Goal: Information Seeking & Learning: Find specific page/section

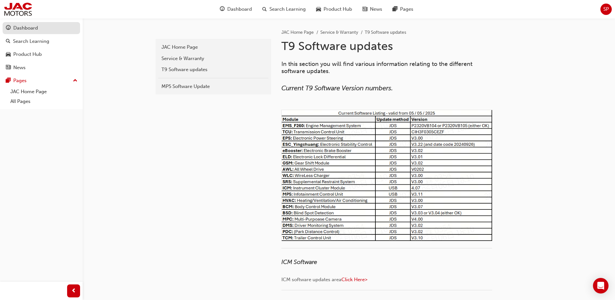
click at [23, 30] on div "Dashboard" at bounding box center [25, 27] width 25 height 7
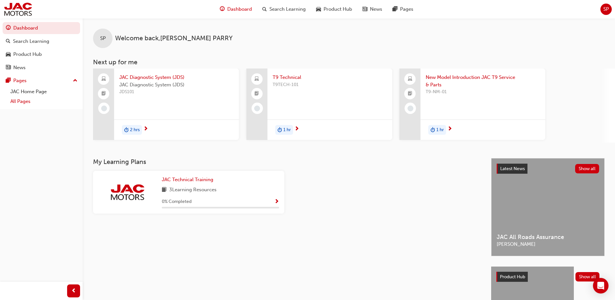
click at [47, 103] on link "All Pages" at bounding box center [44, 101] width 72 height 10
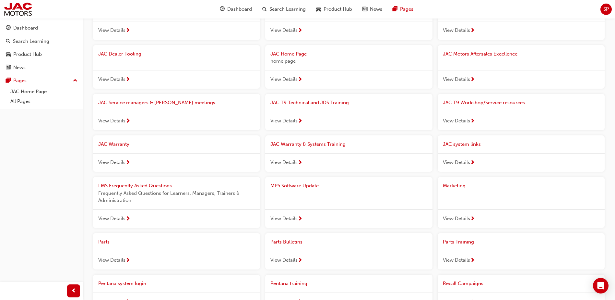
scroll to position [65, 0]
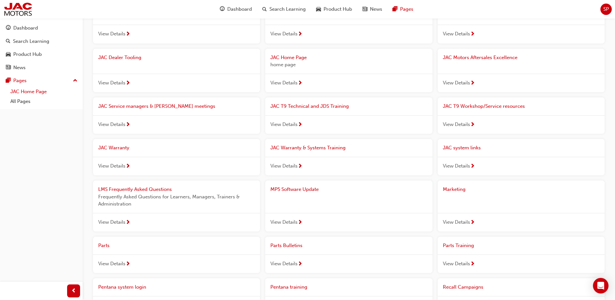
click at [25, 92] on link "JAC Home Page" at bounding box center [44, 92] width 72 height 10
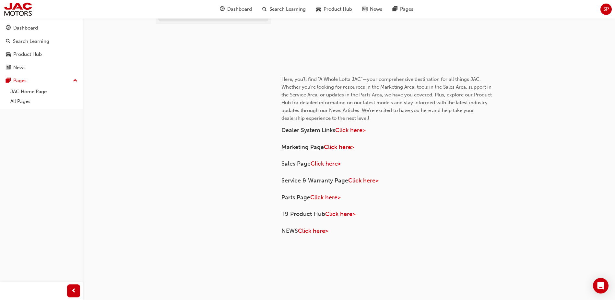
scroll to position [236, 0]
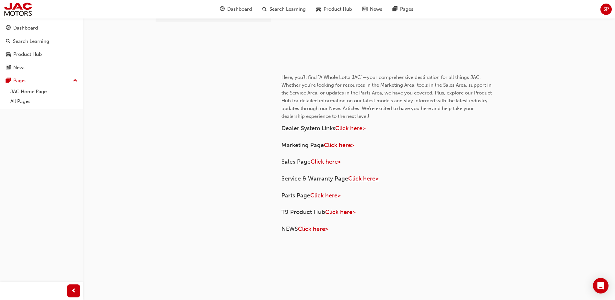
click at [369, 179] on span "Click here>" at bounding box center [363, 178] width 30 height 7
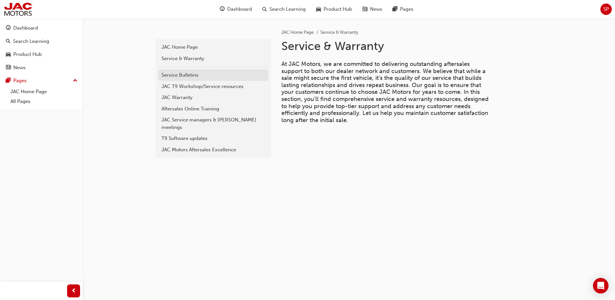
click at [235, 74] on div "Service Bulletins" at bounding box center [214, 74] width 104 height 7
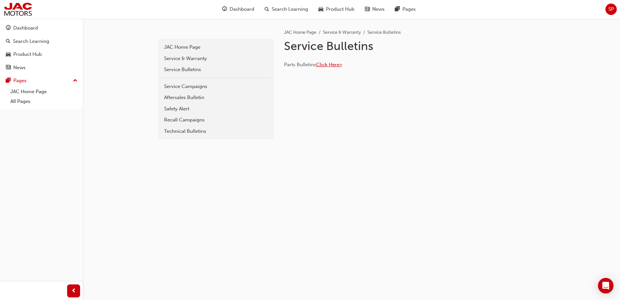
click at [335, 63] on span "Click Here>" at bounding box center [329, 65] width 26 height 6
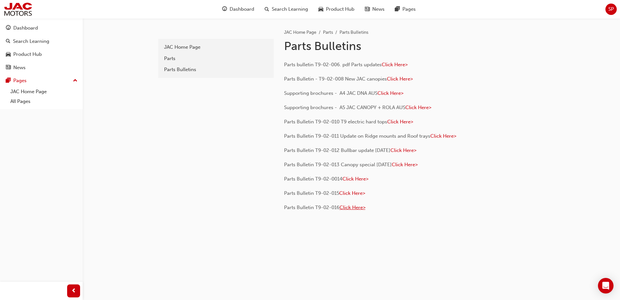
click at [357, 205] on span "Click Here>" at bounding box center [353, 207] width 26 height 6
click at [349, 195] on span "Click Here>" at bounding box center [352, 193] width 26 height 6
click at [360, 179] on span "Click Here>" at bounding box center [356, 179] width 26 height 6
click at [403, 91] on span "Click Here>" at bounding box center [391, 93] width 26 height 6
click at [403, 66] on span "Click Here>" at bounding box center [395, 65] width 26 height 6
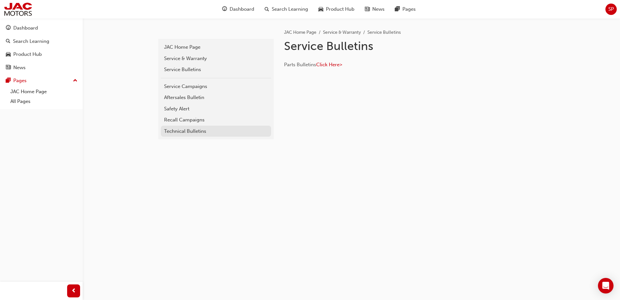
click at [239, 130] on div "Technical Bulletins" at bounding box center [216, 130] width 104 height 7
